Goal: Task Accomplishment & Management: Manage account settings

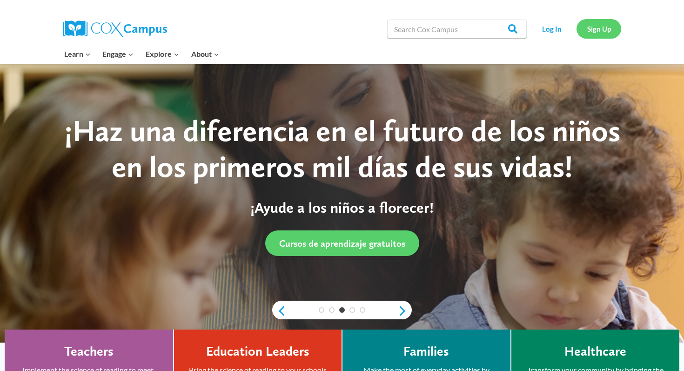
click at [592, 29] on link "Sign Up" at bounding box center [598, 28] width 45 height 19
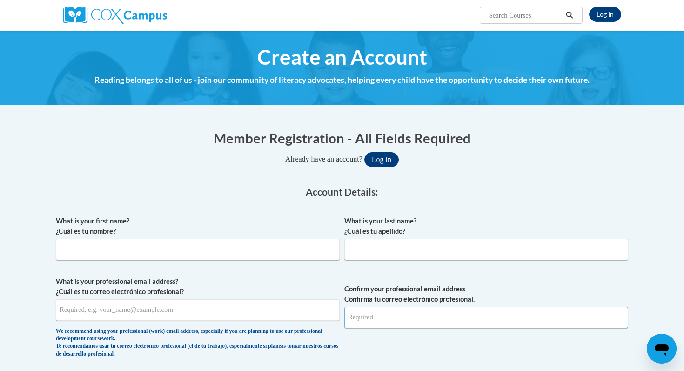
type input "[EMAIL_ADDRESS][DOMAIN_NAME]"
click at [383, 162] on button "Log in" at bounding box center [381, 159] width 34 height 15
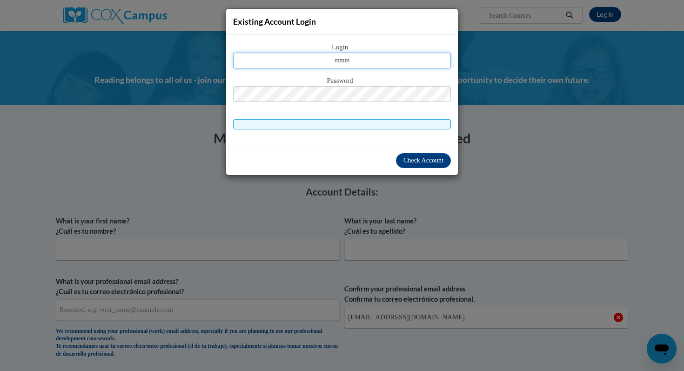
type input "mmmoore@waukesha.k12.wi.us"
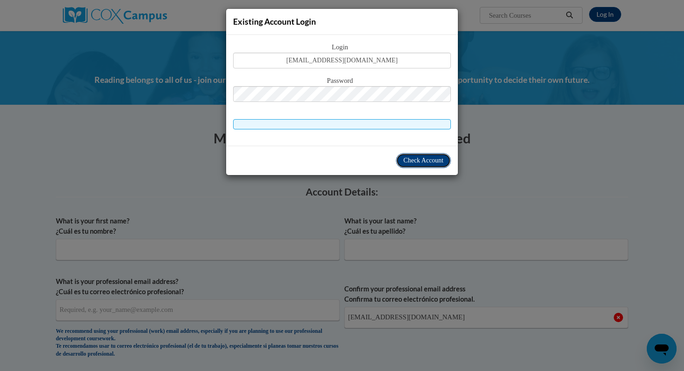
click at [412, 158] on span "Check Account" at bounding box center [423, 160] width 40 height 7
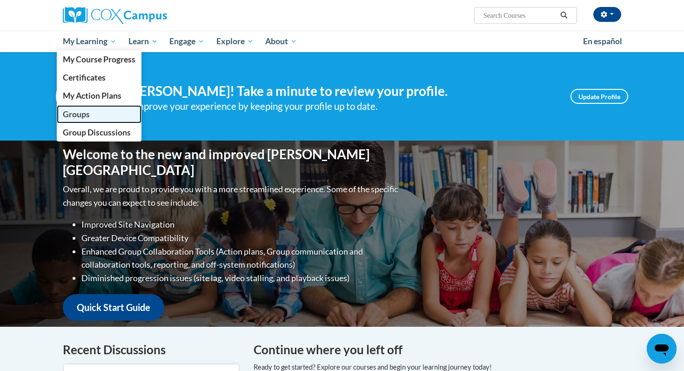
click at [87, 115] on span "Groups" at bounding box center [76, 114] width 27 height 10
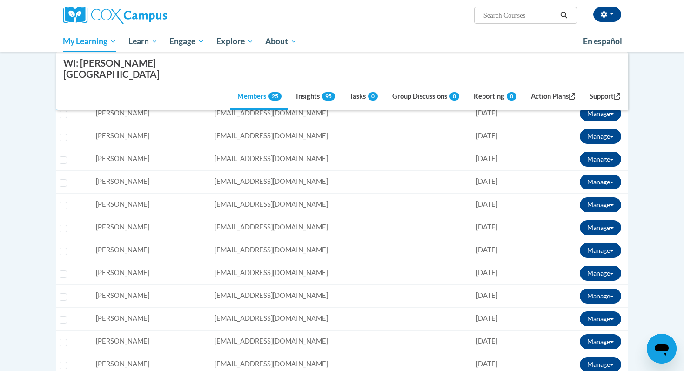
scroll to position [186, 0]
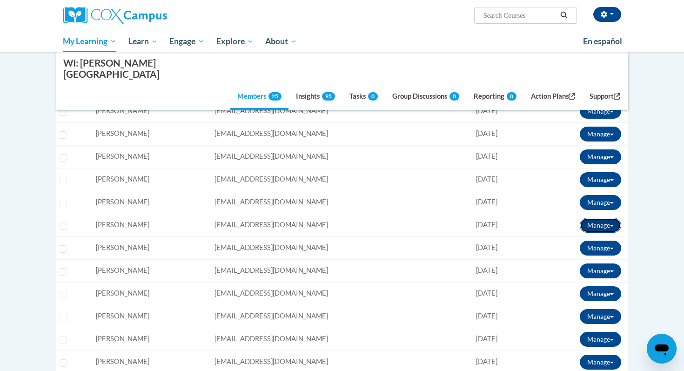
click at [610, 218] on button "Manage" at bounding box center [600, 225] width 41 height 15
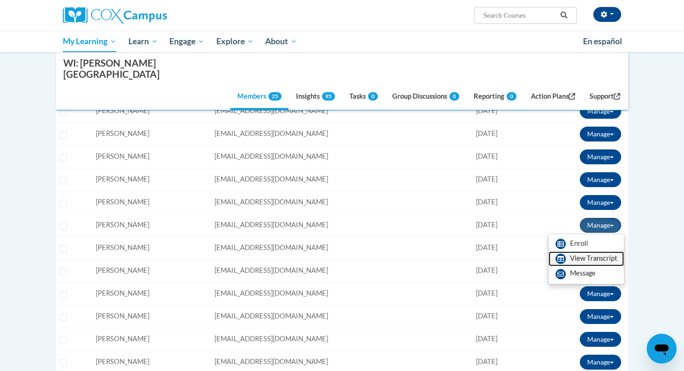
click at [599, 251] on link "View Transcript" at bounding box center [585, 258] width 75 height 15
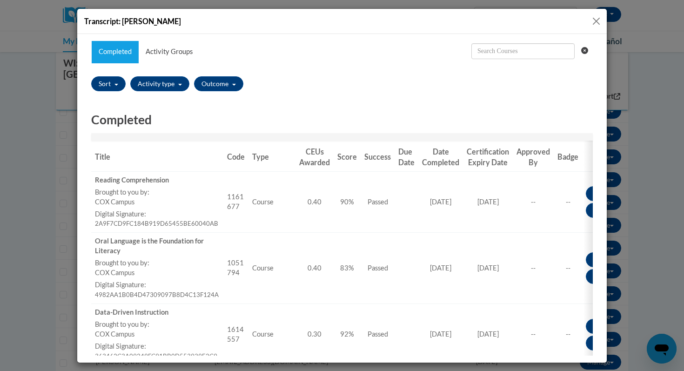
scroll to position [58, 0]
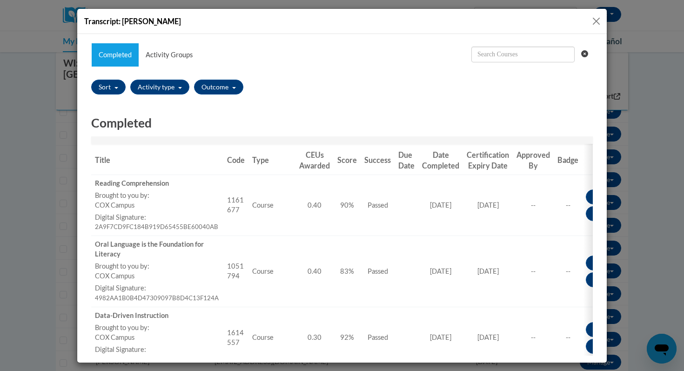
click at [594, 20] on button "Close" at bounding box center [596, 21] width 12 height 12
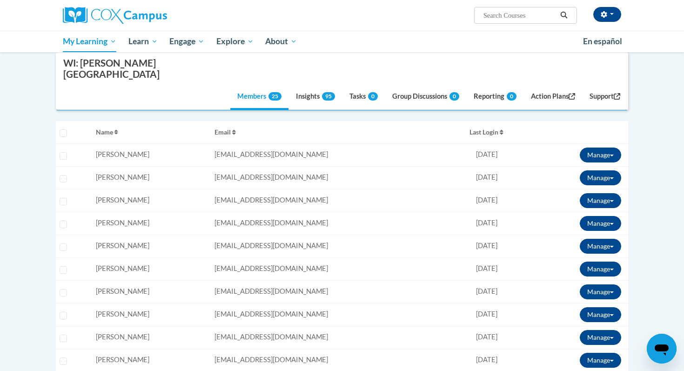
scroll to position [141, 0]
